Goal: Transaction & Acquisition: Purchase product/service

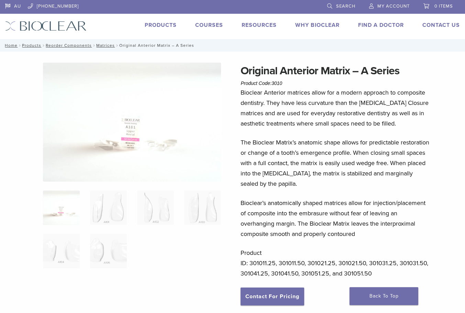
click at [155, 24] on link "Products" at bounding box center [161, 25] width 32 height 7
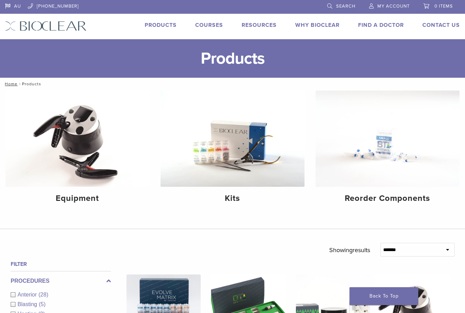
scroll to position [172, 0]
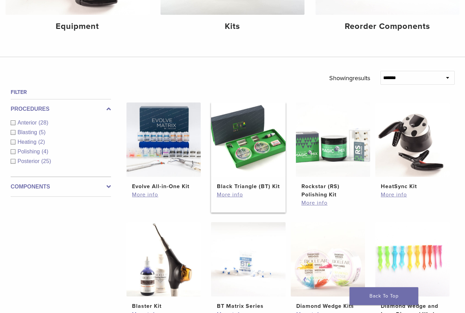
click at [240, 153] on img at bounding box center [248, 139] width 74 height 74
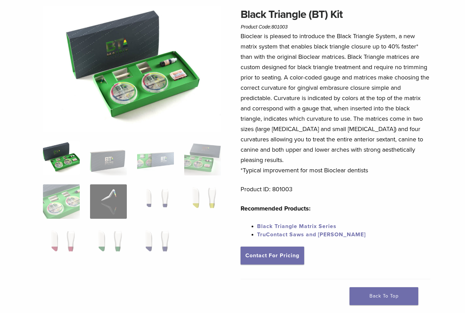
scroll to position [103, 0]
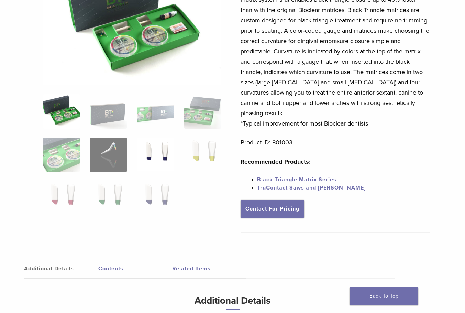
click at [159, 152] on img at bounding box center [155, 154] width 37 height 34
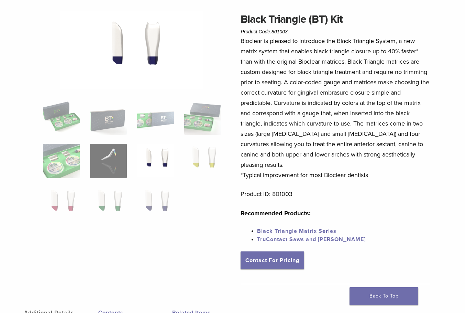
scroll to position [0, 0]
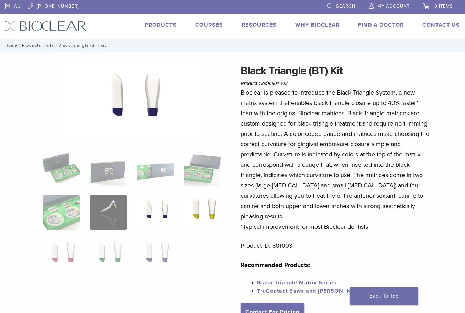
click at [217, 207] on img at bounding box center [202, 212] width 37 height 34
click at [164, 203] on img at bounding box center [155, 212] width 37 height 34
click at [161, 250] on img at bounding box center [155, 255] width 37 height 34
click at [120, 252] on img at bounding box center [108, 255] width 37 height 34
click at [68, 245] on img at bounding box center [61, 255] width 37 height 34
